Goal: Information Seeking & Learning: Compare options

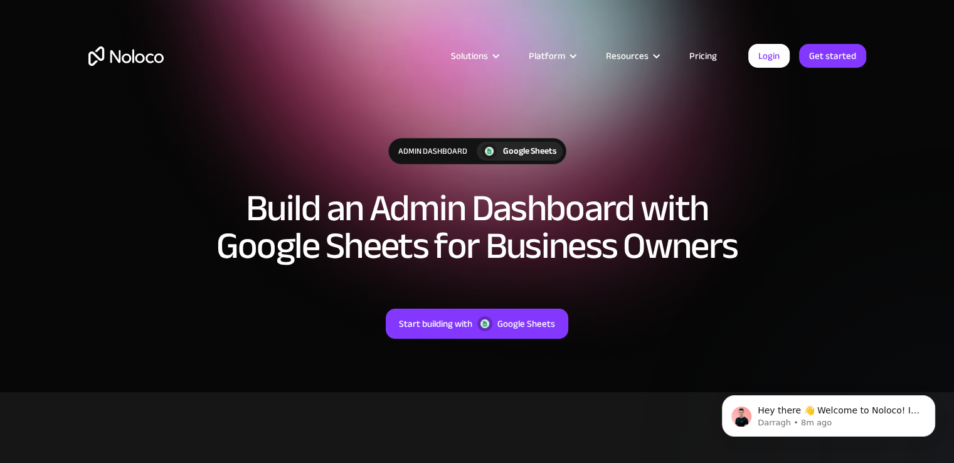
click at [68, 184] on section "Admin Dashboard Google Sheets Build an Admin Dashboard with Google Sheets for B…" at bounding box center [477, 196] width 954 height 392
click at [703, 54] on link "Pricing" at bounding box center [702, 56] width 59 height 16
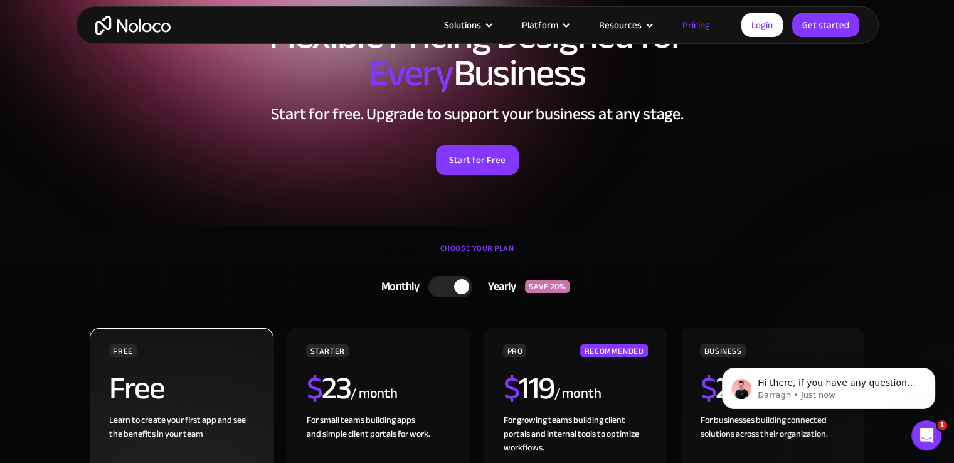
scroll to position [63, 0]
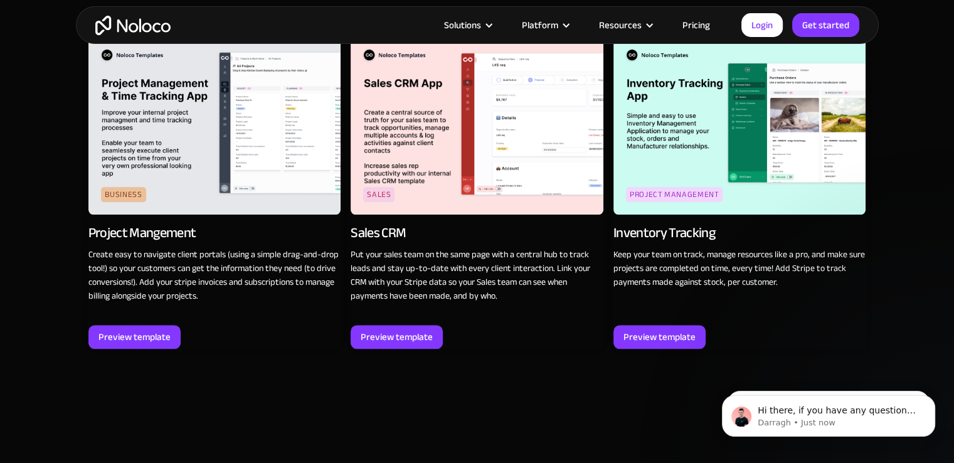
scroll to position [1568, 0]
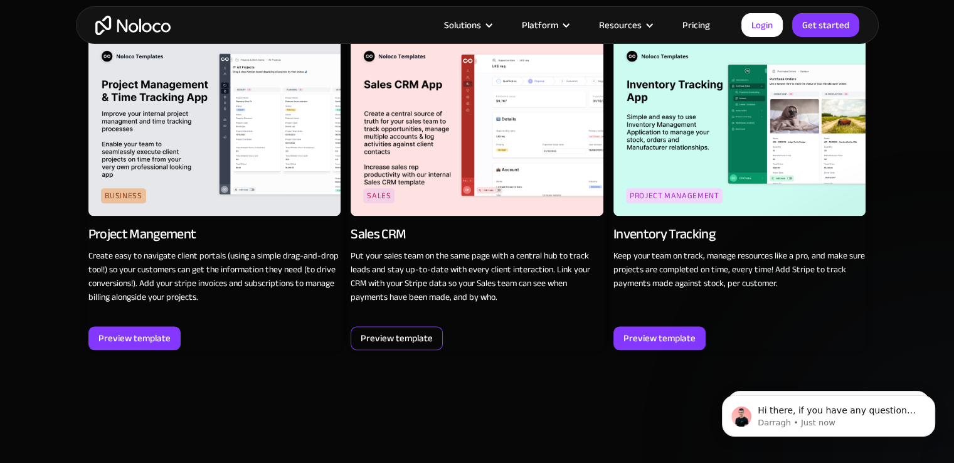
click at [406, 326] on div "Preview template" at bounding box center [396, 338] width 92 height 24
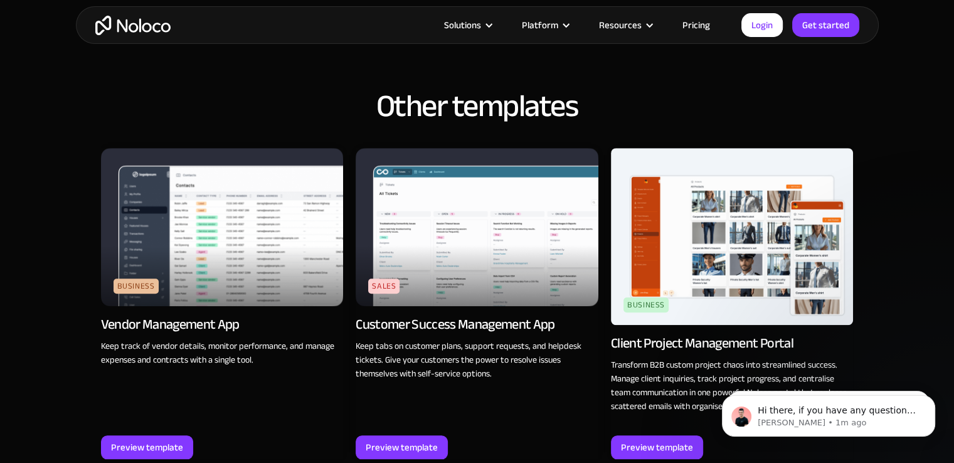
scroll to position [1066, 0]
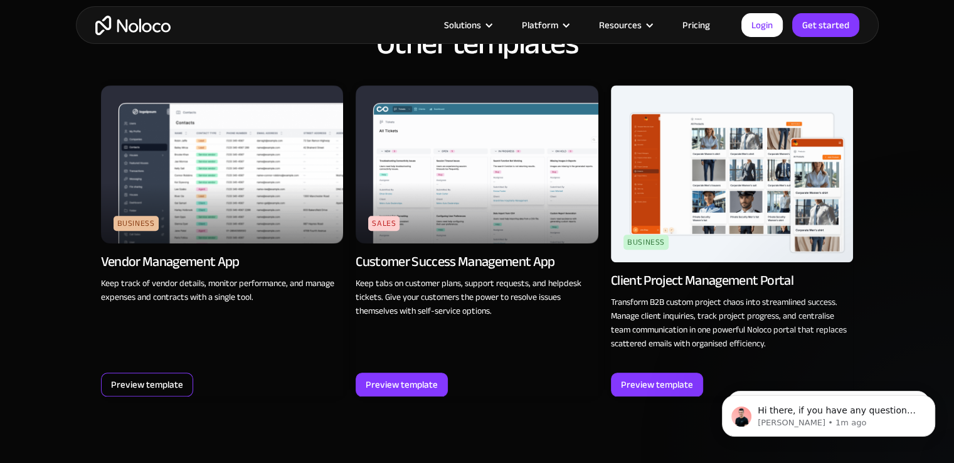
click at [174, 379] on div "Preview template" at bounding box center [147, 384] width 72 height 16
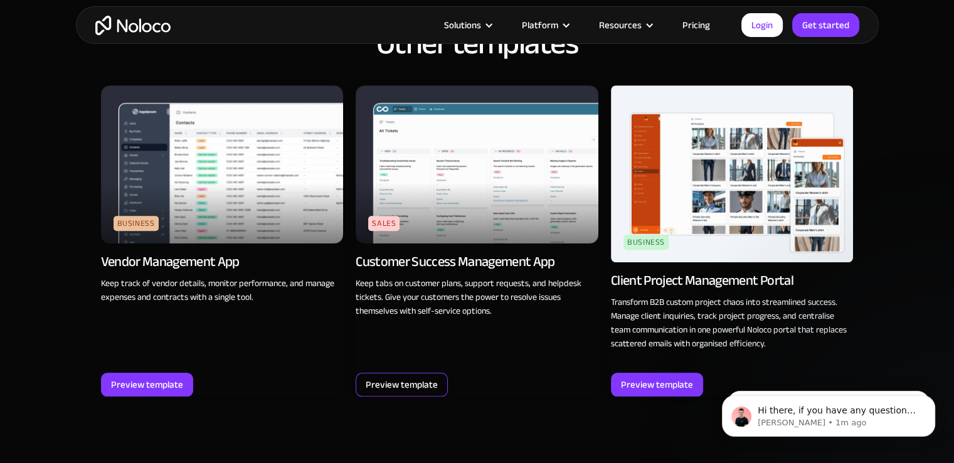
click at [423, 389] on div "Preview template" at bounding box center [402, 384] width 72 height 16
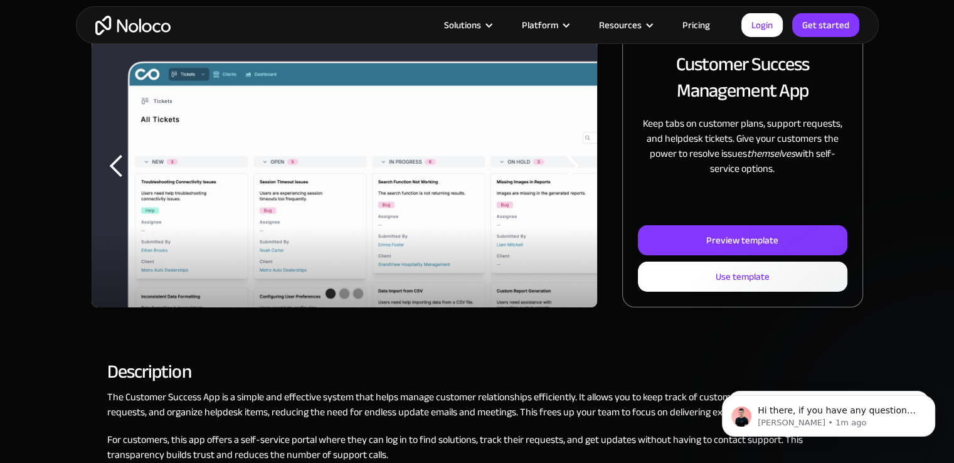
click at [572, 172] on div "next slide" at bounding box center [571, 166] width 25 height 25
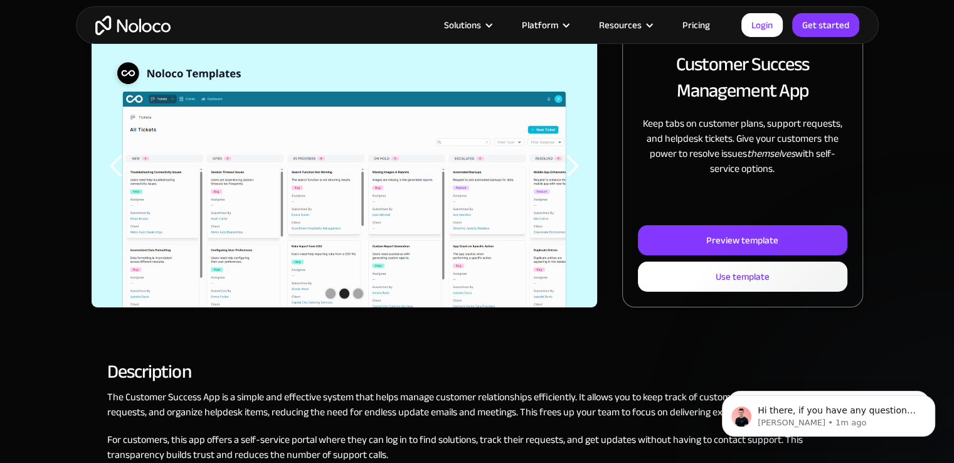
click at [572, 172] on div "next slide" at bounding box center [571, 166] width 25 height 25
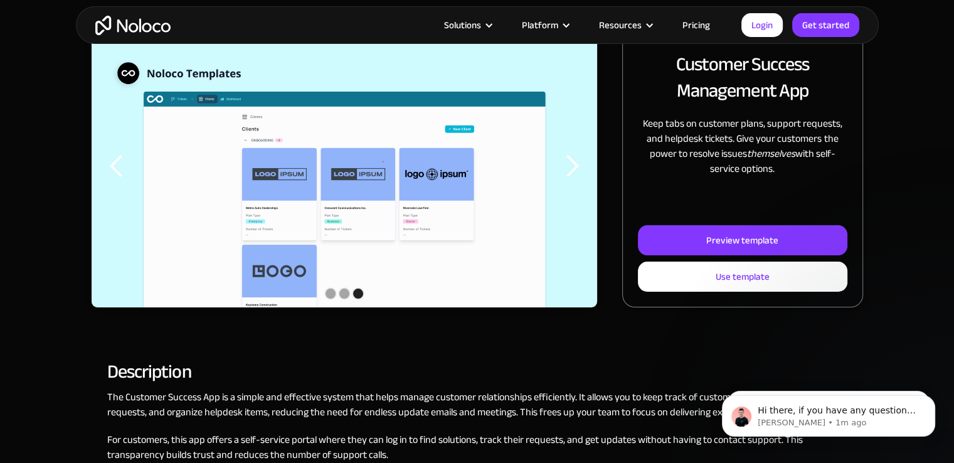
click at [572, 172] on div "next slide" at bounding box center [571, 166] width 25 height 25
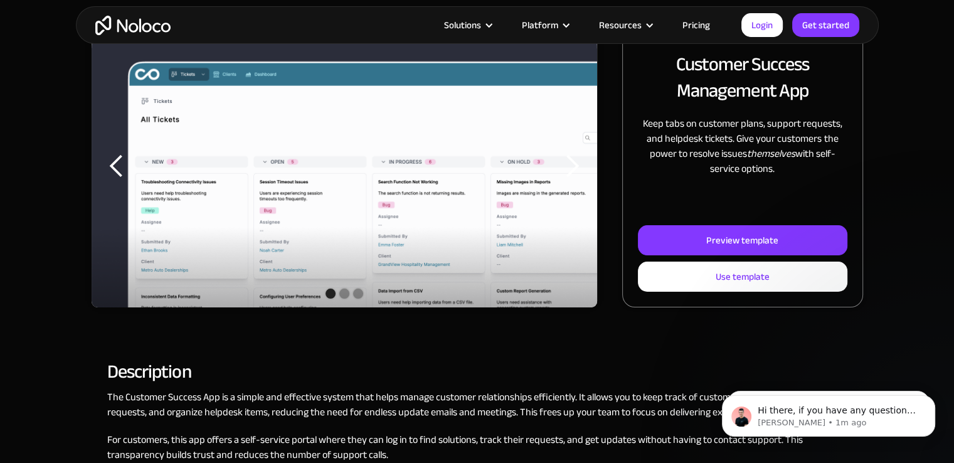
click at [572, 172] on div "next slide" at bounding box center [571, 166] width 25 height 25
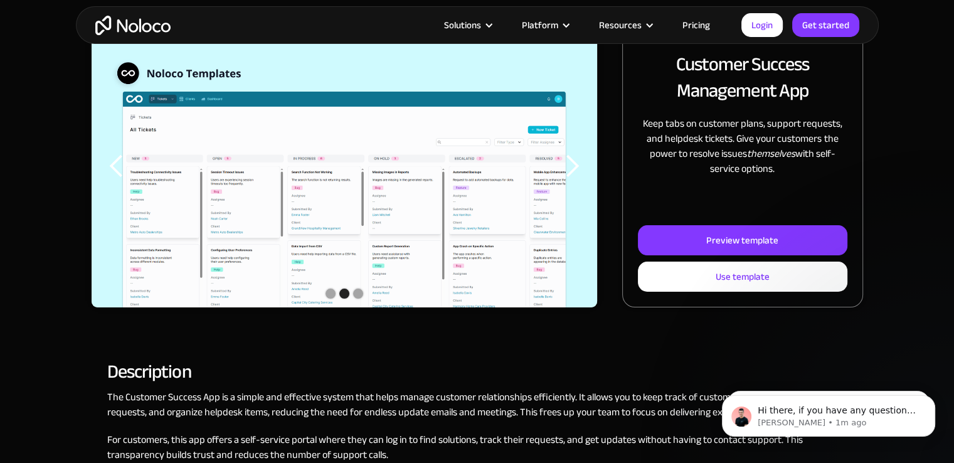
click at [572, 172] on div "next slide" at bounding box center [571, 166] width 25 height 25
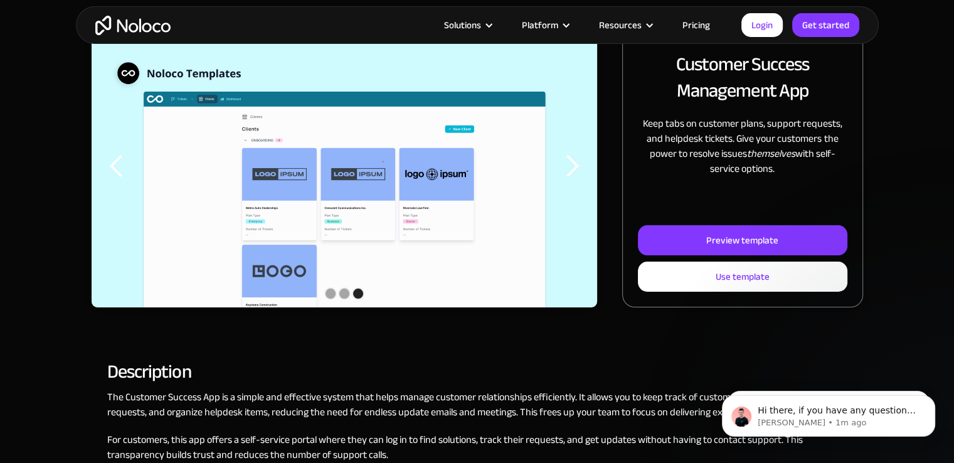
click at [695, 21] on link "Pricing" at bounding box center [696, 25] width 59 height 16
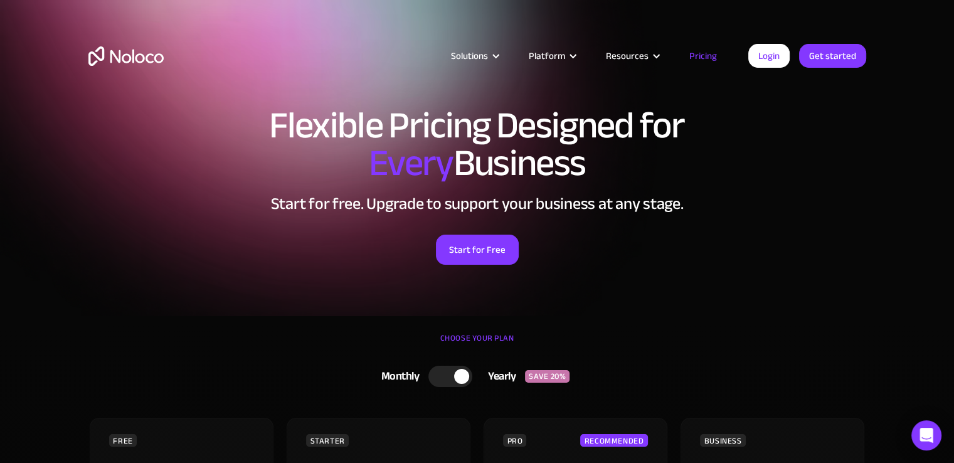
click at [882, 199] on section "Flexible Pricing Designed for Every Business Start for free. Upgrade to support…" at bounding box center [477, 158] width 954 height 316
click at [922, 435] on icon "Open Intercom Messenger" at bounding box center [926, 435] width 14 height 16
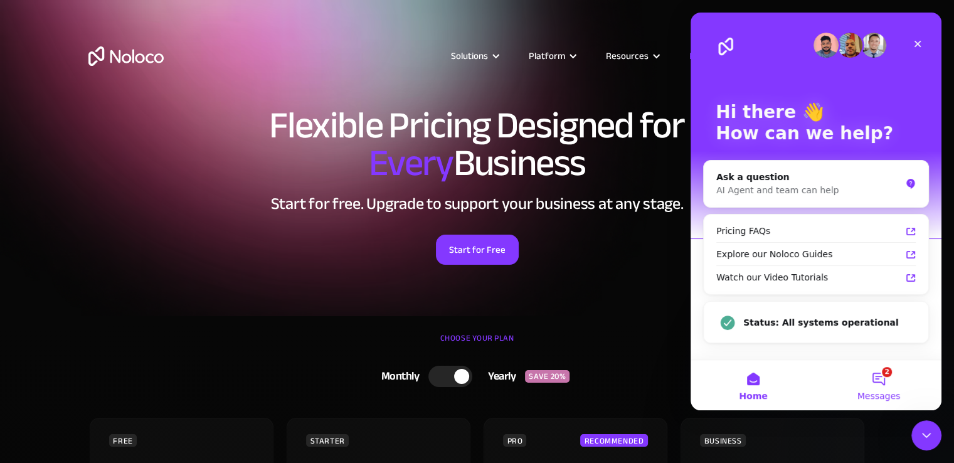
click at [866, 377] on button "2 Messages" at bounding box center [878, 385] width 125 height 50
